Goal: Information Seeking & Learning: Learn about a topic

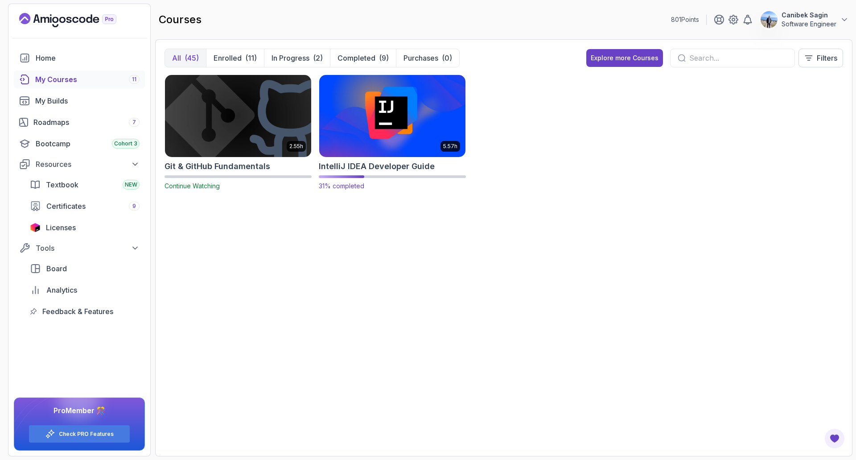
click at [360, 166] on h2 "IntelliJ IDEA Developer Guide" at bounding box center [377, 166] width 116 height 12
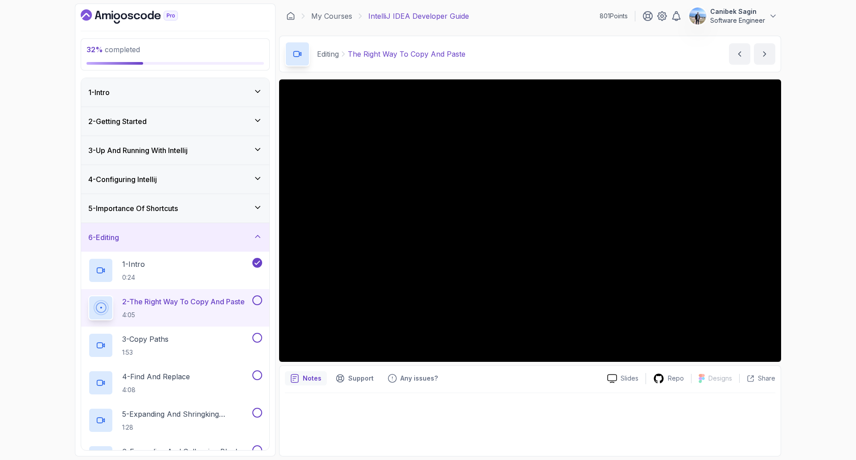
click at [175, 239] on div "6 - Editing" at bounding box center [175, 237] width 174 height 11
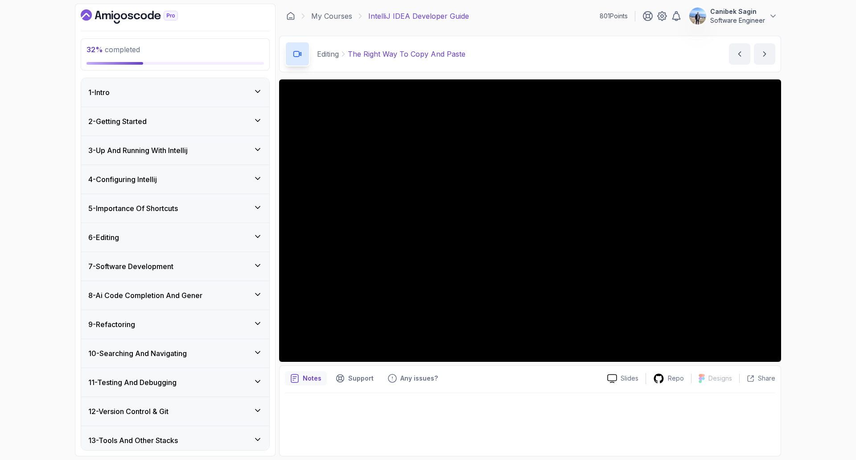
click at [178, 217] on div "5 - Importance Of Shortcuts" at bounding box center [175, 208] width 188 height 29
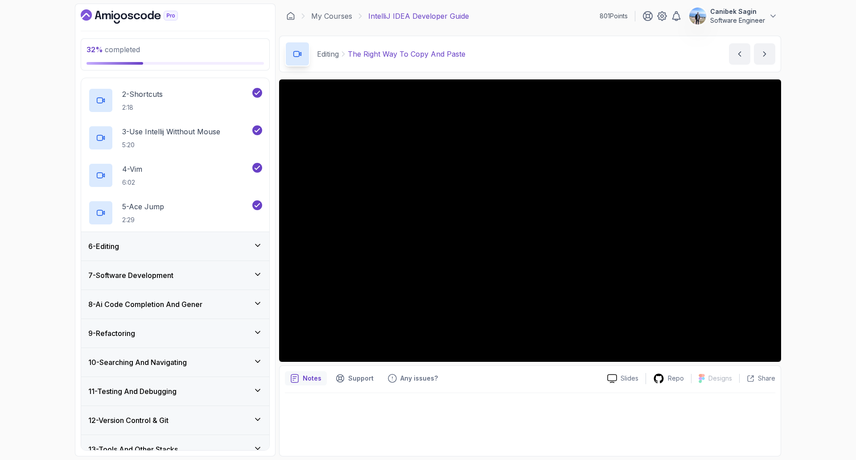
click at [186, 256] on div "6 - Editing" at bounding box center [175, 246] width 188 height 29
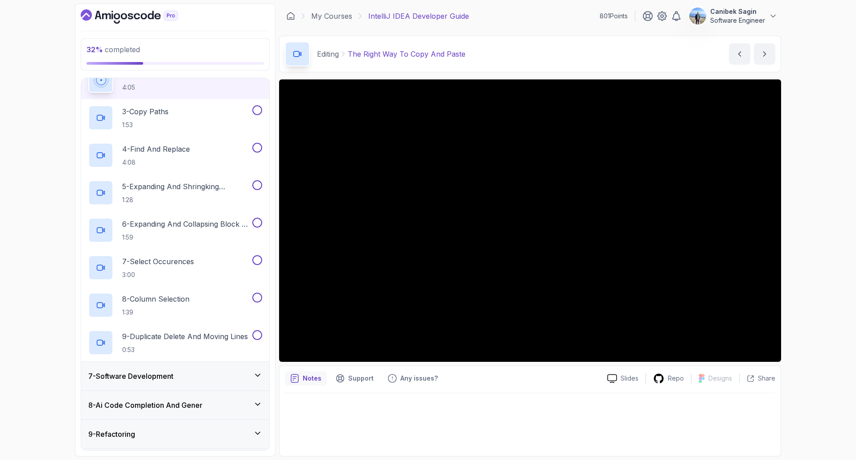
scroll to position [212, 0]
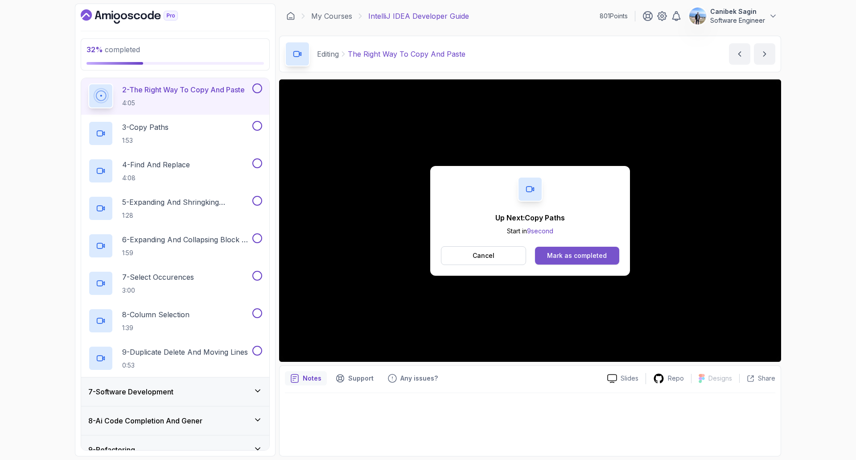
click at [574, 255] on div "Mark as completed" at bounding box center [577, 255] width 60 height 9
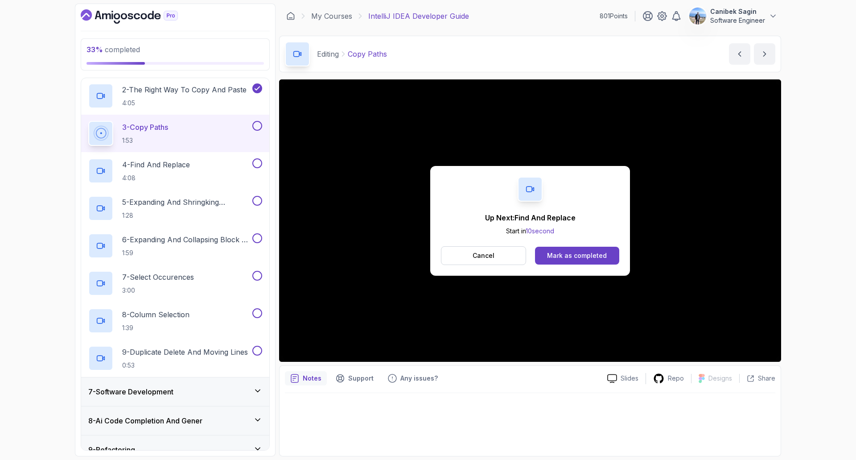
click at [258, 129] on button at bounding box center [257, 126] width 10 height 10
click at [250, 168] on div "4 - Find And Replace 4:08" at bounding box center [169, 170] width 162 height 25
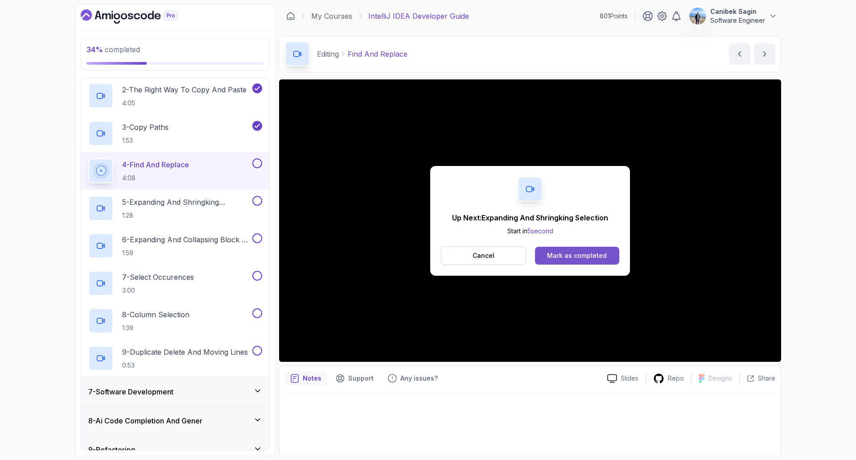
click at [571, 258] on div "Mark as completed" at bounding box center [577, 255] width 60 height 9
